Goal: Information Seeking & Learning: Check status

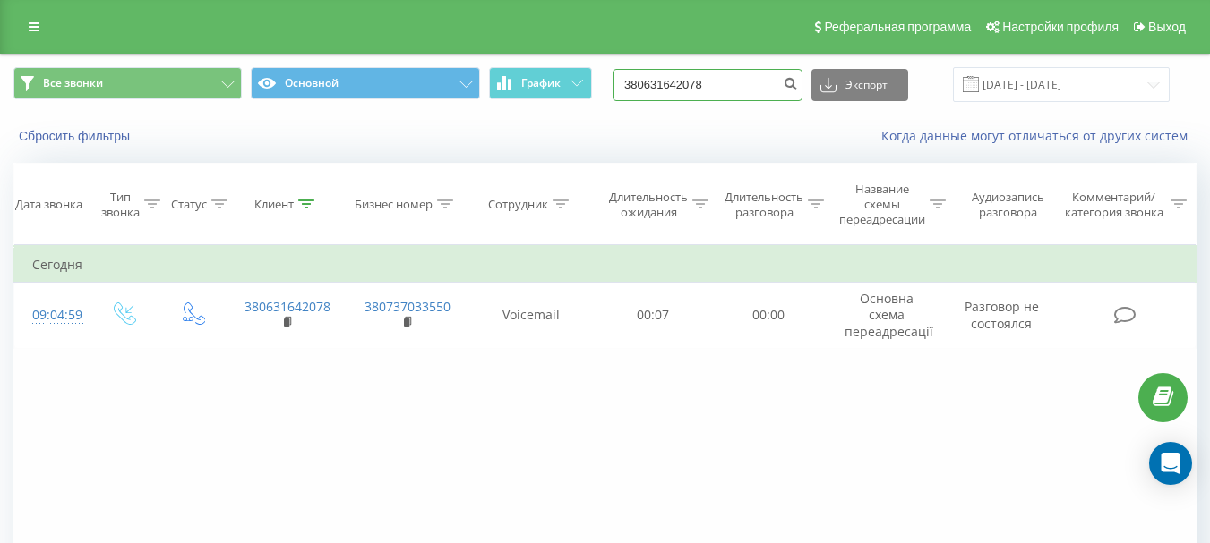
drag, startPoint x: 743, startPoint y: 81, endPoint x: 486, endPoint y: 72, distance: 257.1
click at [486, 72] on div "Все звонки Основной График 380631642078 Экспорт .csv .xls .xlsx [DATE] - [DATE]" at bounding box center [604, 84] width 1183 height 35
paste input "5466052"
type input "380635466052"
